Goal: Transaction & Acquisition: Subscribe to service/newsletter

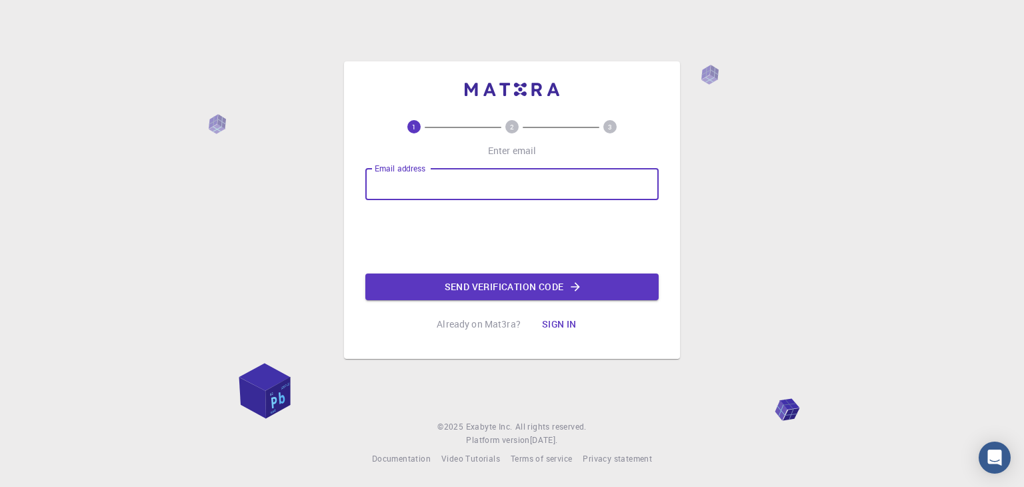
click at [435, 189] on input "Email address" at bounding box center [511, 184] width 293 height 32
type input "[EMAIL_ADDRESS][DOMAIN_NAME]"
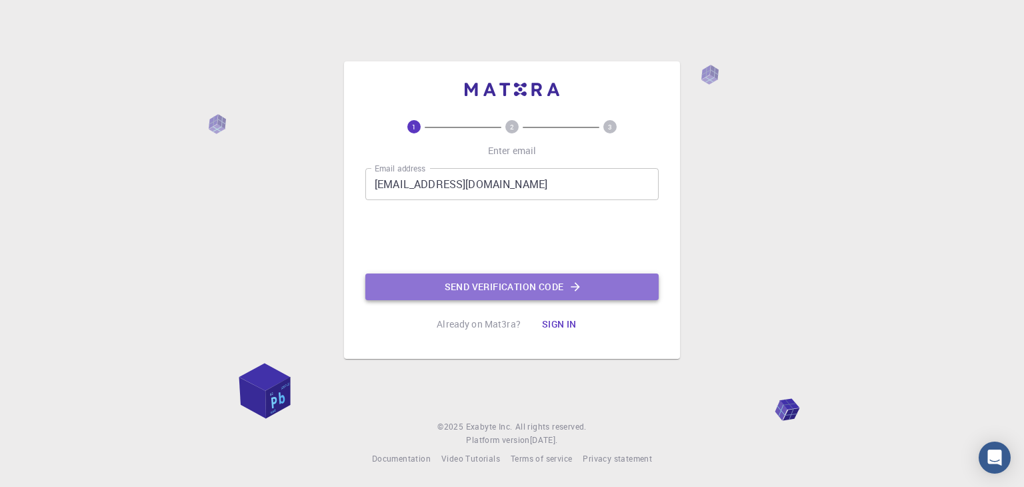
click at [527, 287] on button "Send verification code" at bounding box center [511, 286] width 293 height 27
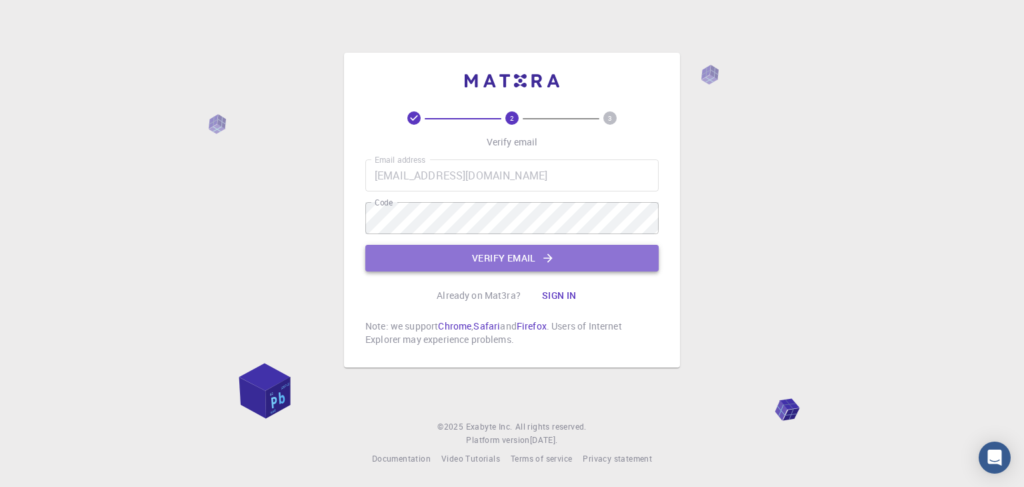
click at [551, 259] on icon "button" at bounding box center [547, 257] width 13 height 13
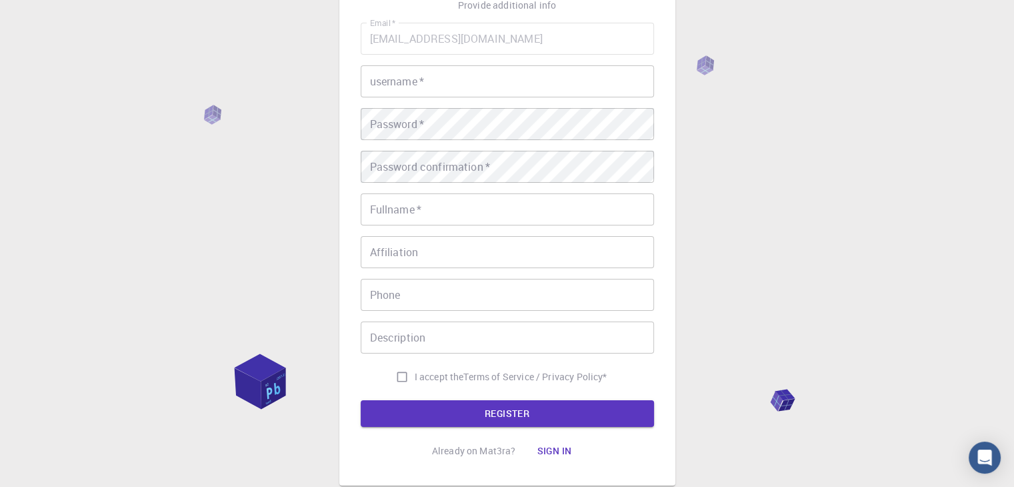
scroll to position [192, 0]
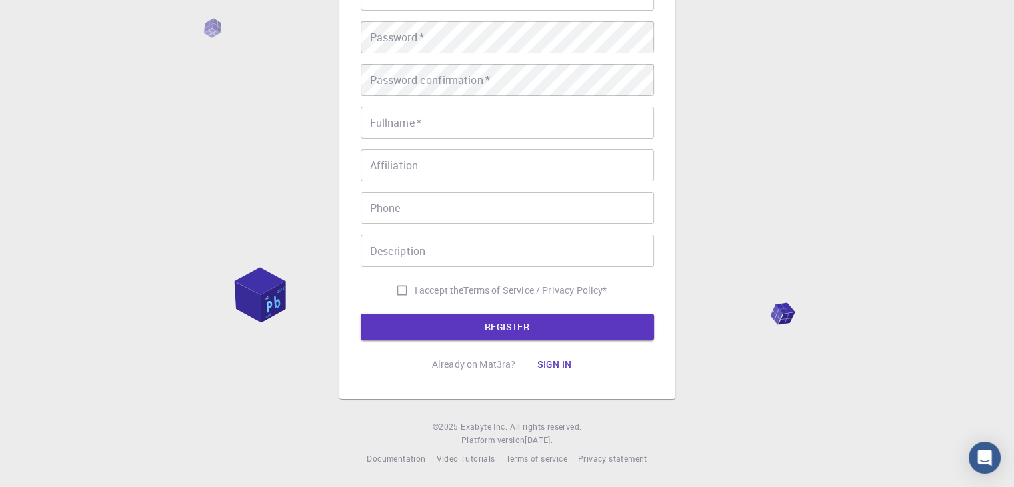
click at [553, 364] on button "Sign in" at bounding box center [554, 364] width 56 height 27
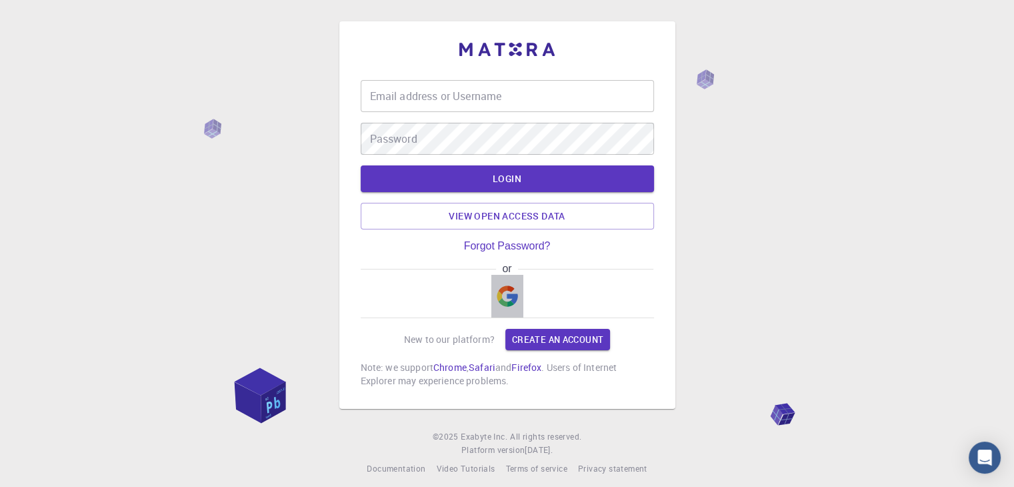
click at [506, 289] on img "button" at bounding box center [507, 295] width 21 height 21
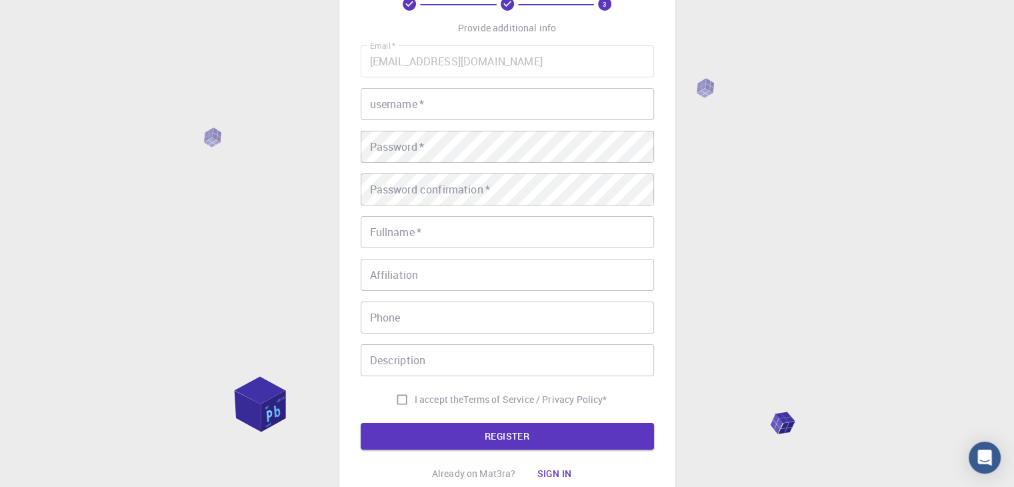
scroll to position [81, 0]
